Goal: Information Seeking & Learning: Learn about a topic

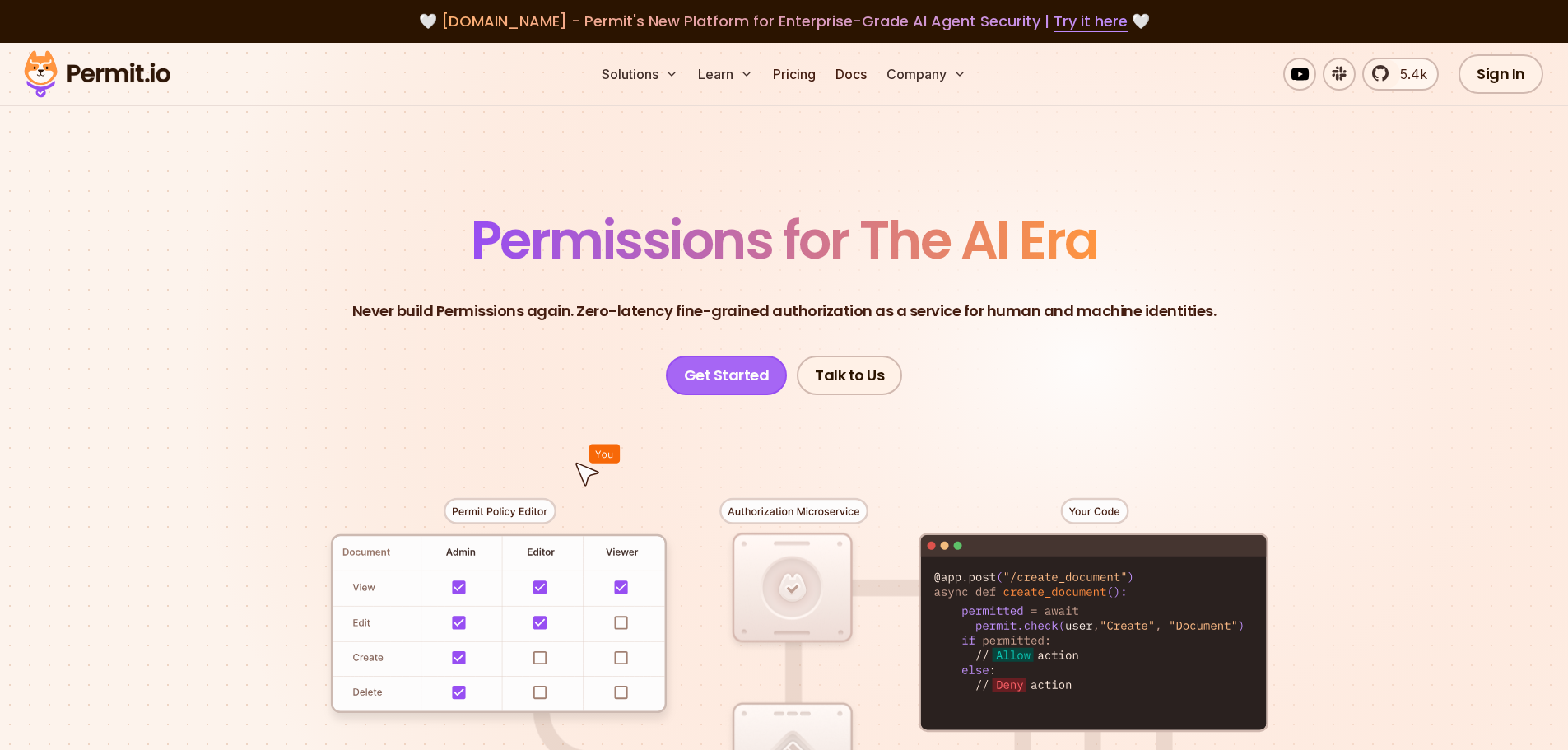
click at [757, 376] on link "Get Started" at bounding box center [726, 376] width 121 height 40
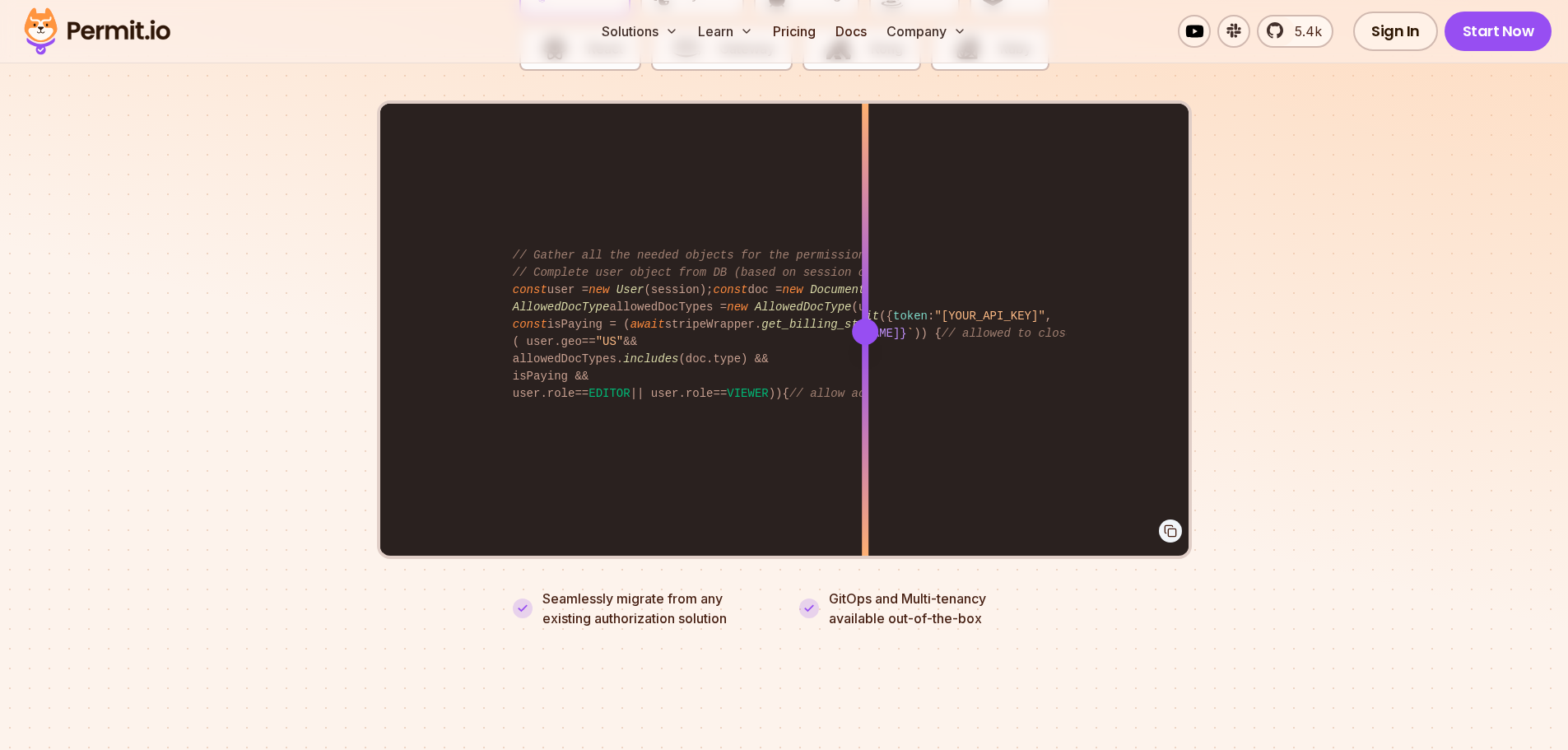
scroll to position [3294, 0]
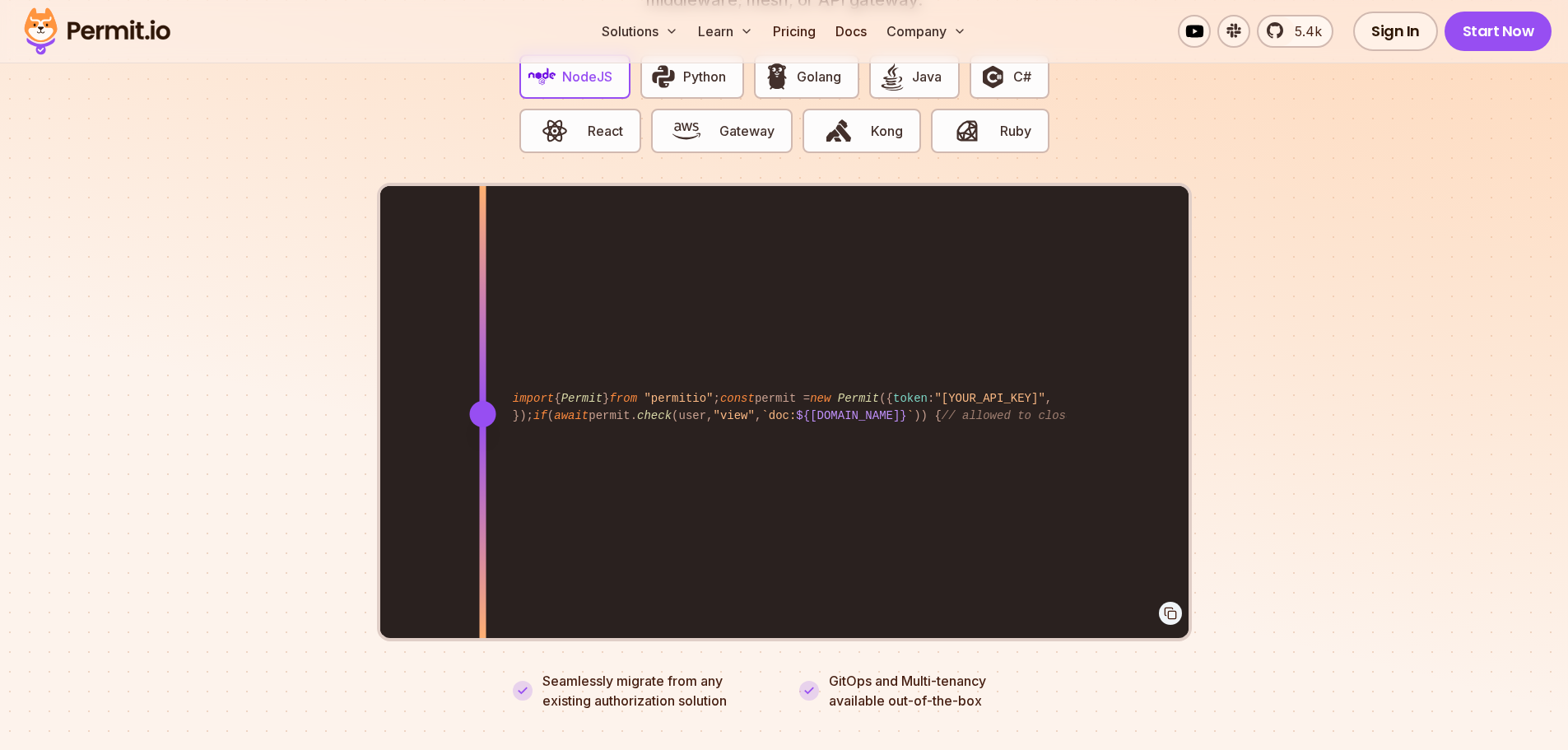
drag, startPoint x: 870, startPoint y: 396, endPoint x: 482, endPoint y: 389, distance: 388.1
click at [482, 401] on div at bounding box center [482, 415] width 26 height 26
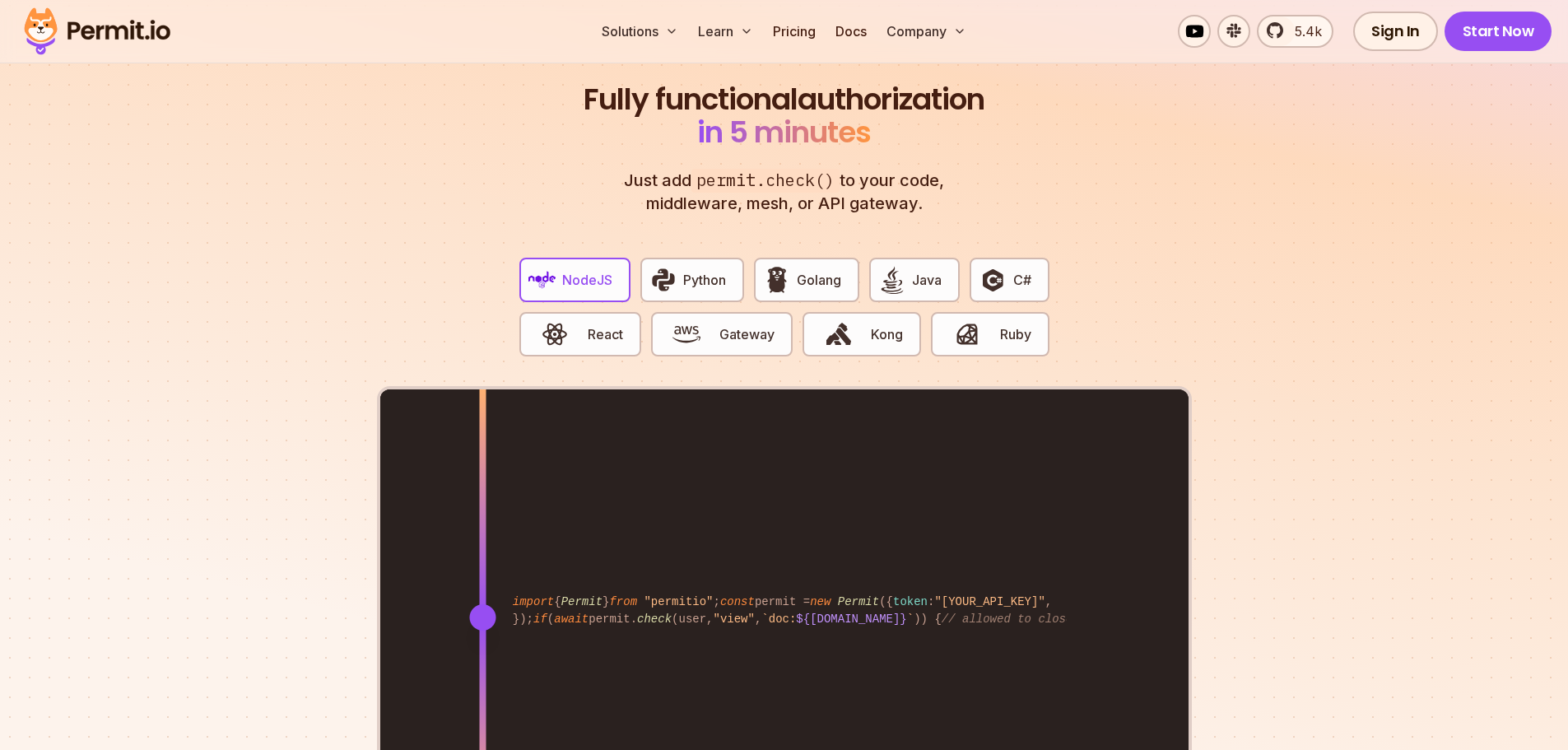
scroll to position [3047, 0]
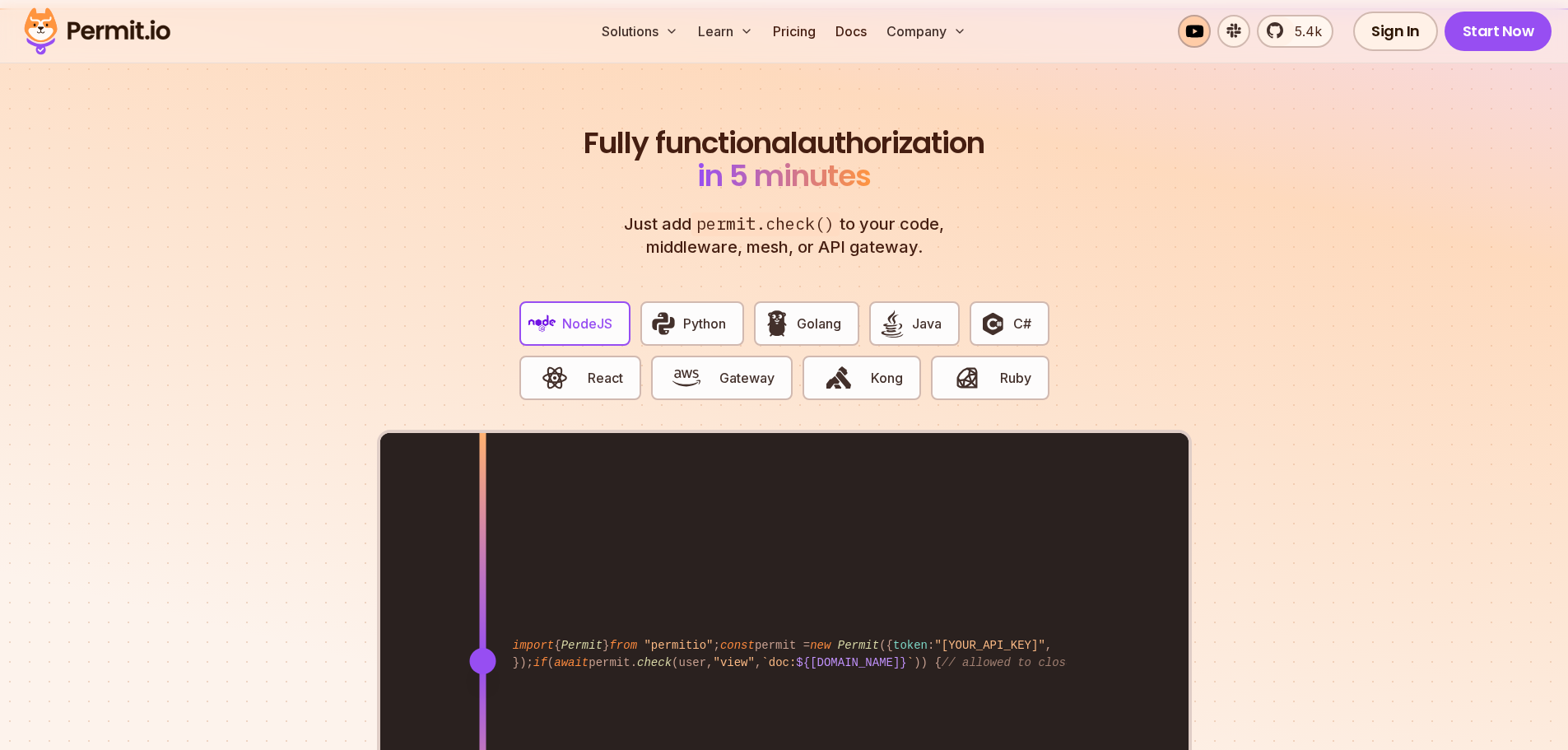
click at [1204, 28] on link at bounding box center [1194, 31] width 33 height 33
click at [861, 30] on link "Docs" at bounding box center [850, 31] width 44 height 33
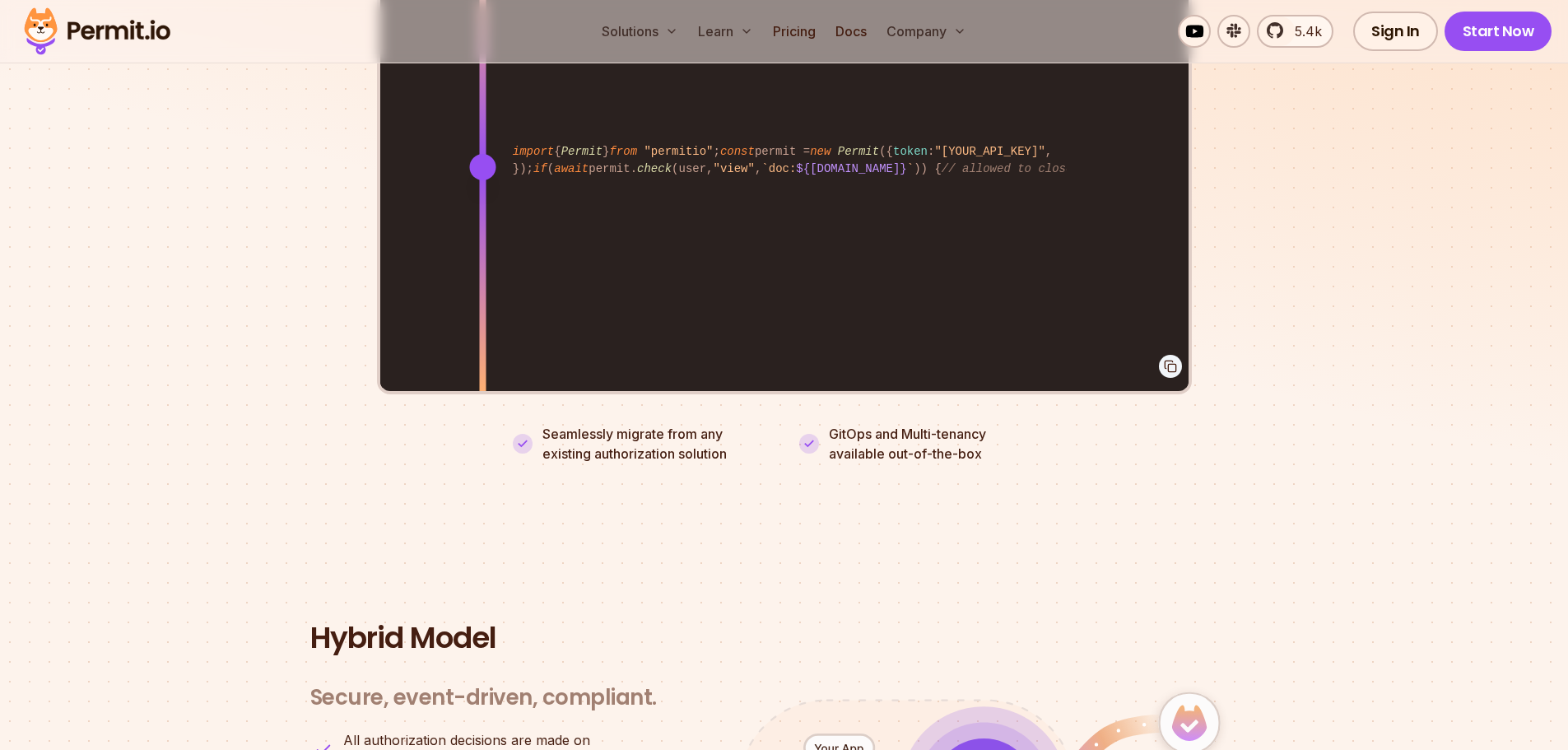
scroll to position [3130, 0]
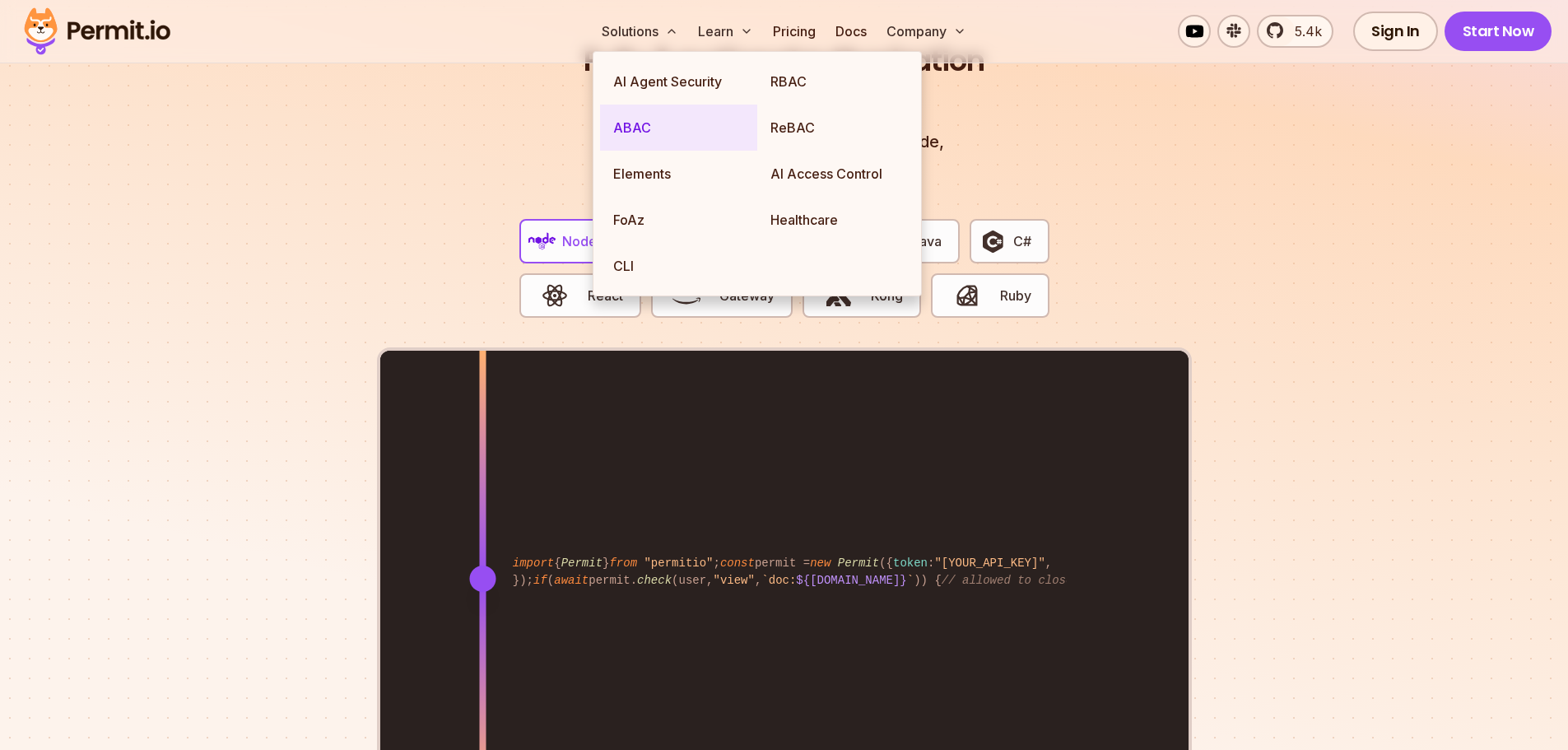
click at [651, 116] on link "ABAC" at bounding box center [678, 127] width 157 height 46
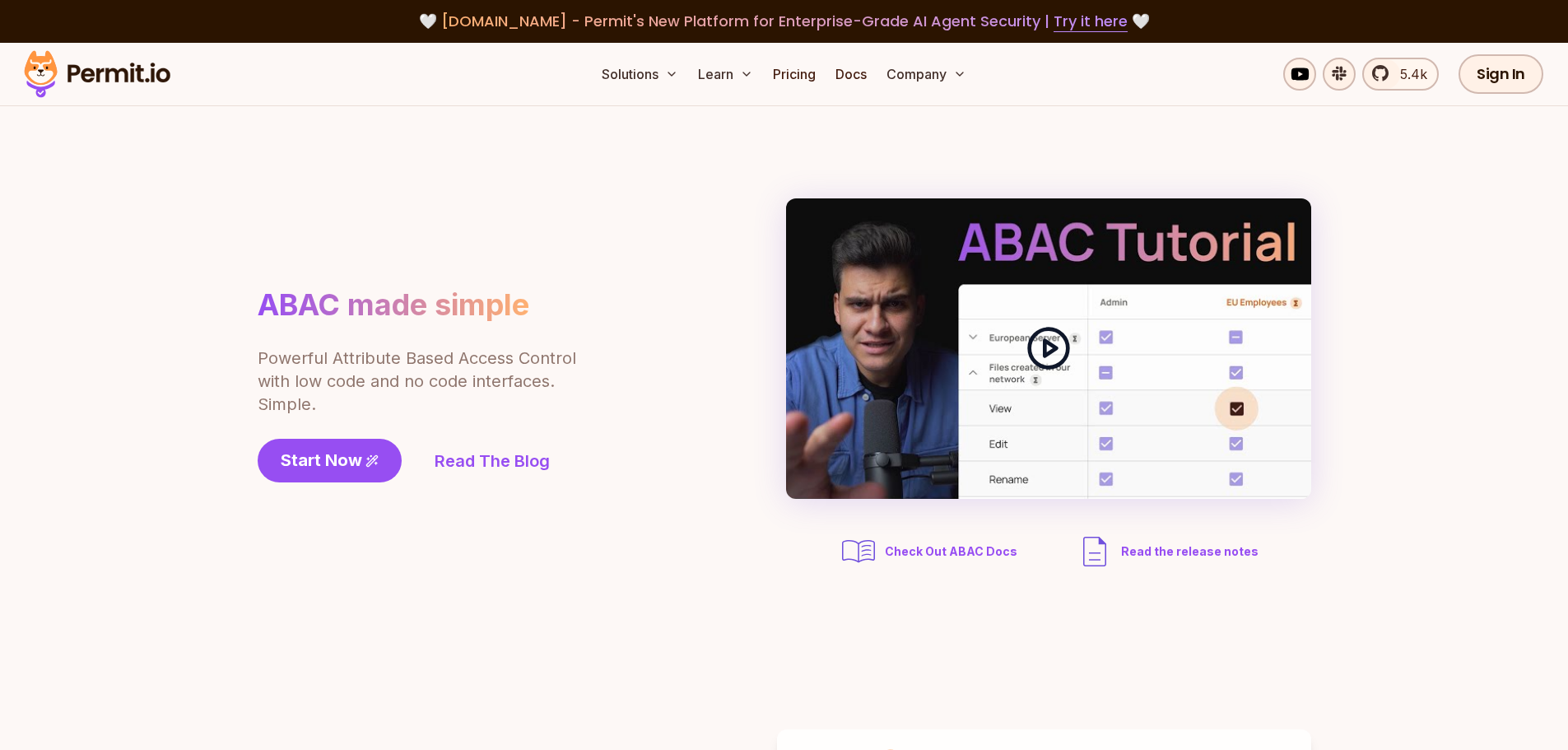
click at [1056, 352] on icon at bounding box center [1048, 348] width 46 height 46
